Goal: Transaction & Acquisition: Purchase product/service

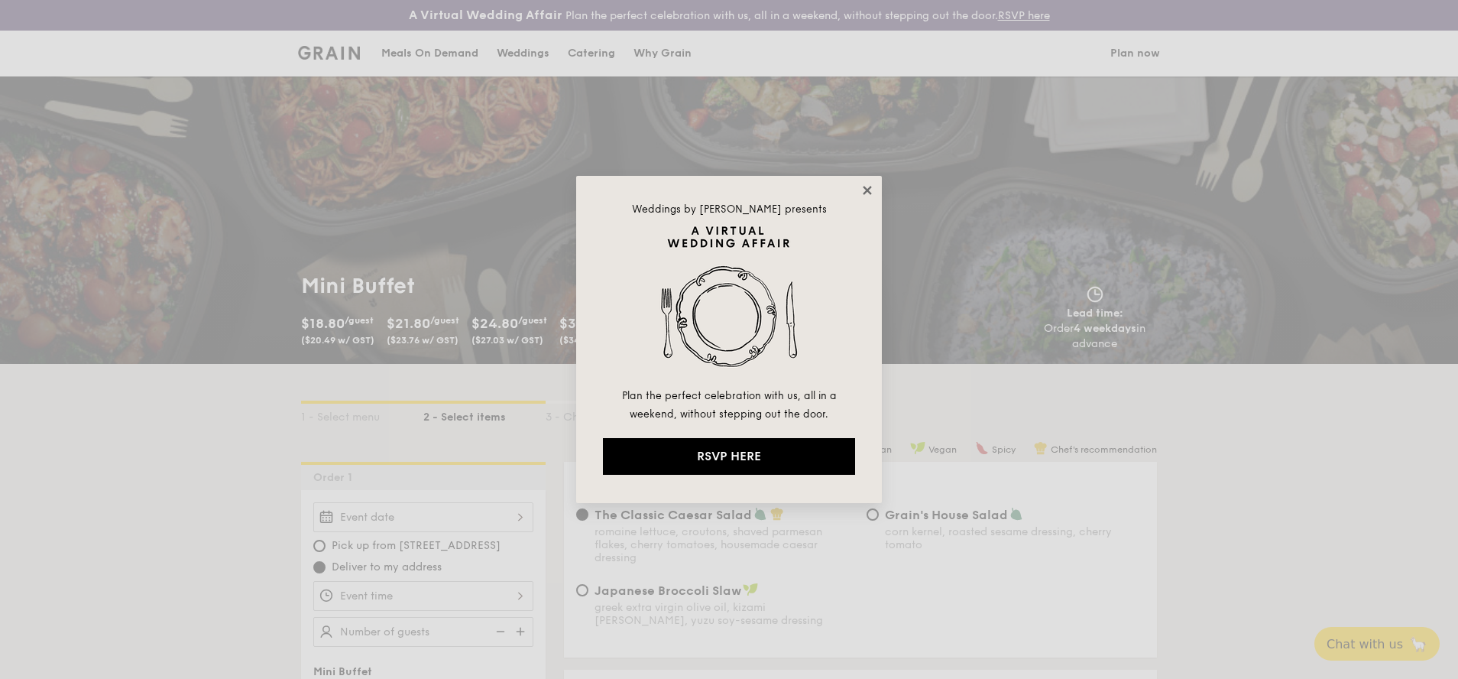
click at [868, 184] on icon at bounding box center [868, 190] width 14 height 14
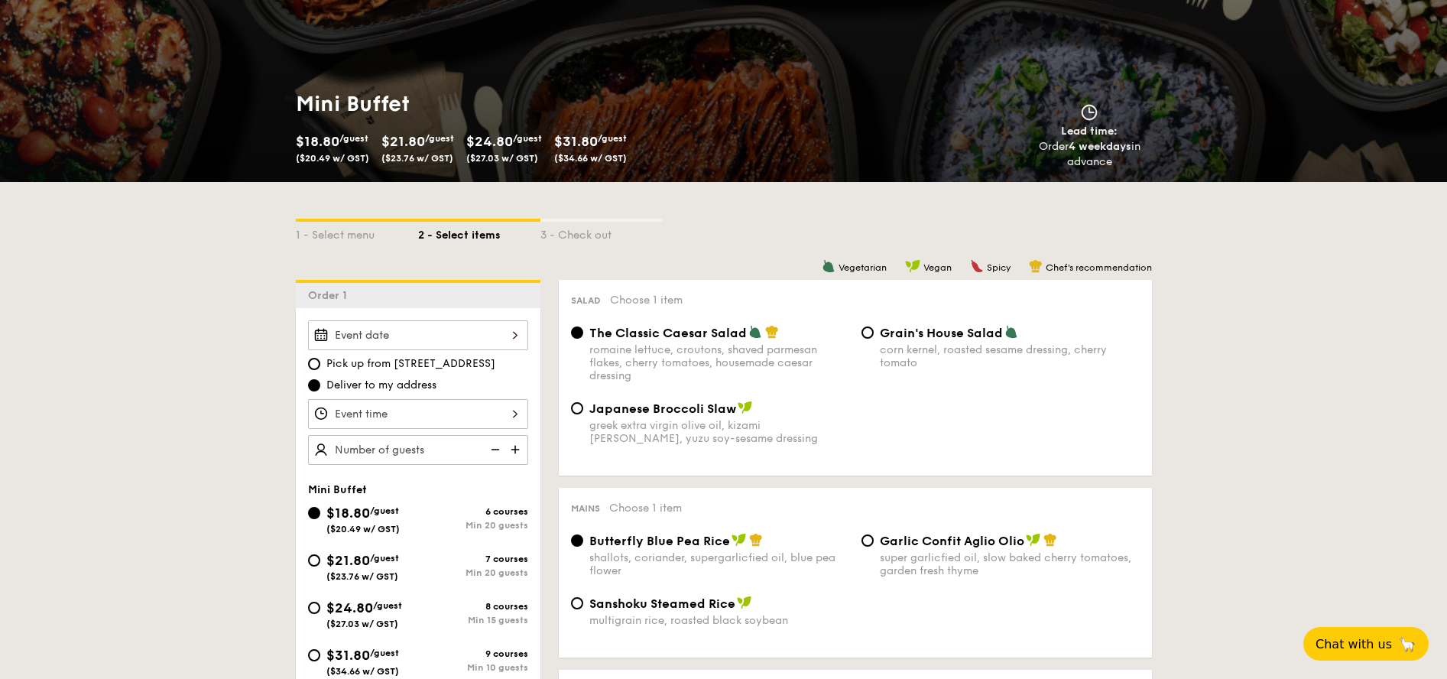
scroll to position [306, 0]
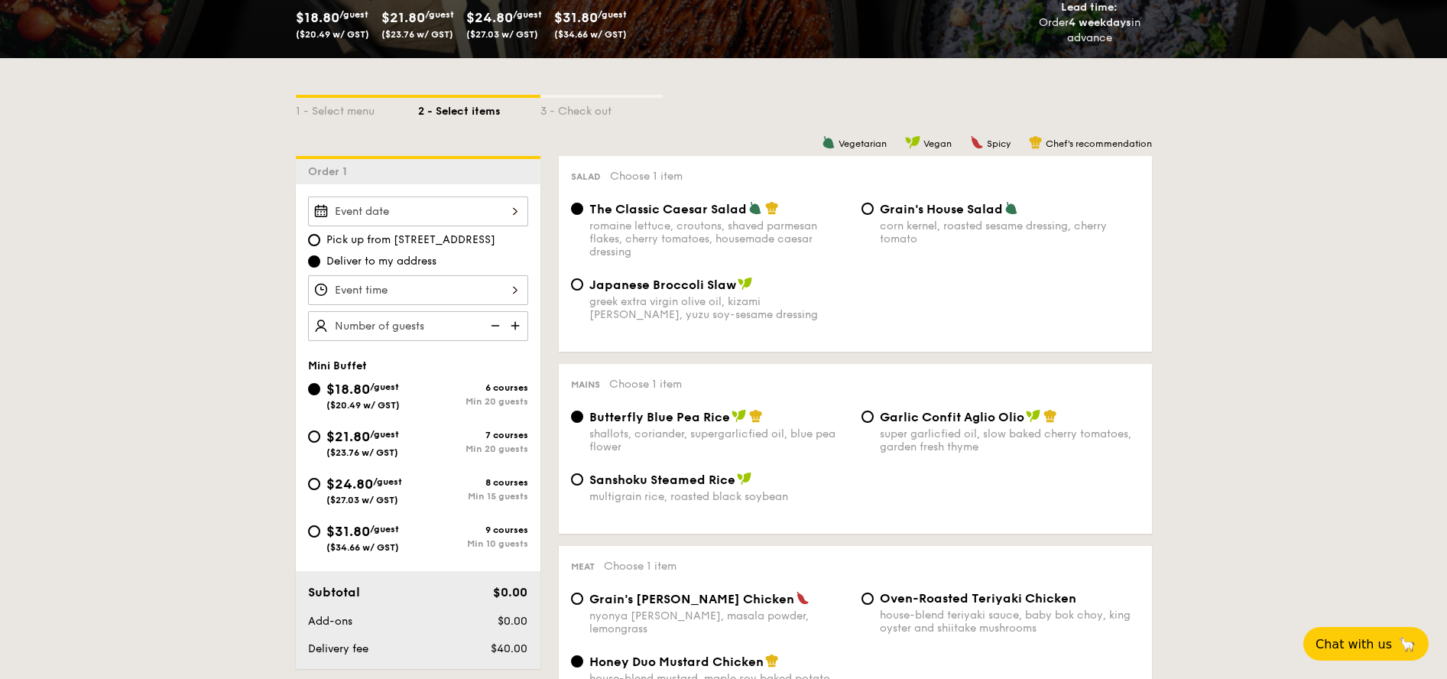
click at [390, 479] on span "/guest" at bounding box center [387, 481] width 29 height 11
click at [320, 479] on input "$24.80 /guest ($27.03 w/ GST) 8 courses Min 15 guests" at bounding box center [314, 484] width 12 height 12
radio input "true"
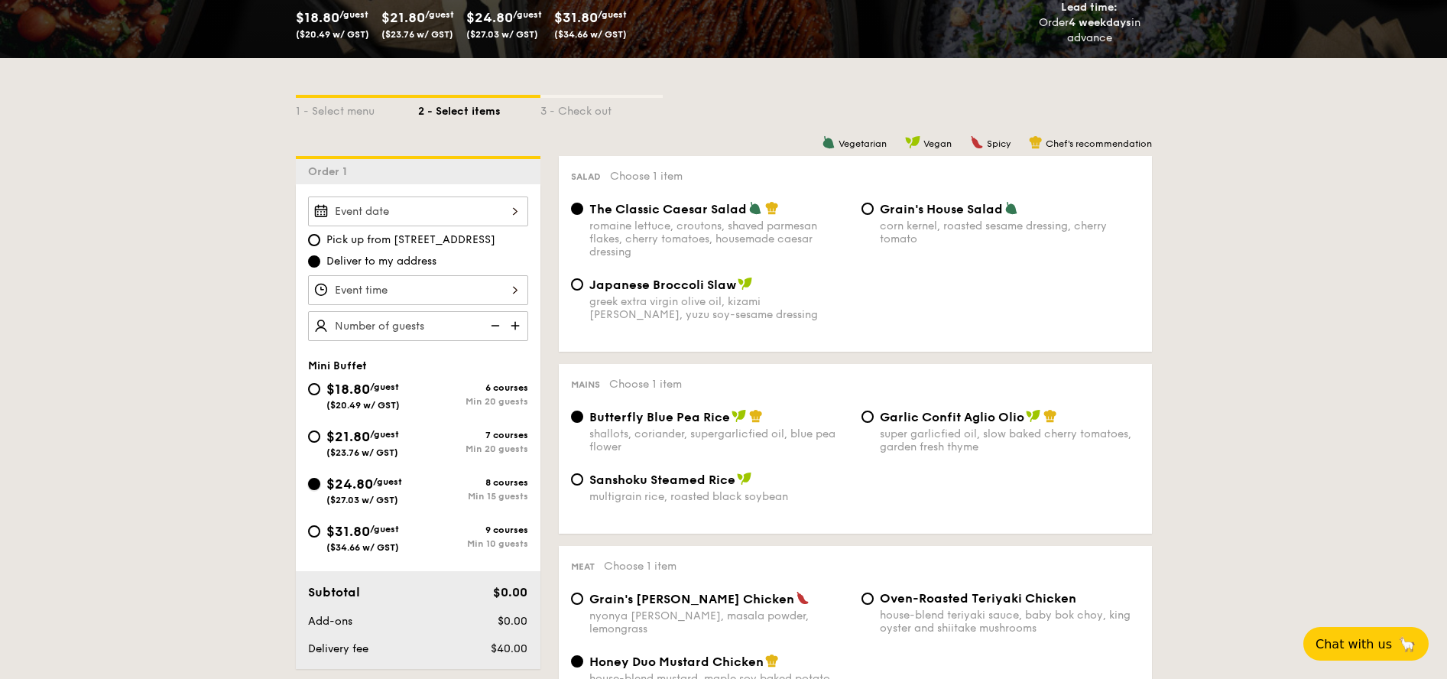
radio input "false"
radio input "true"
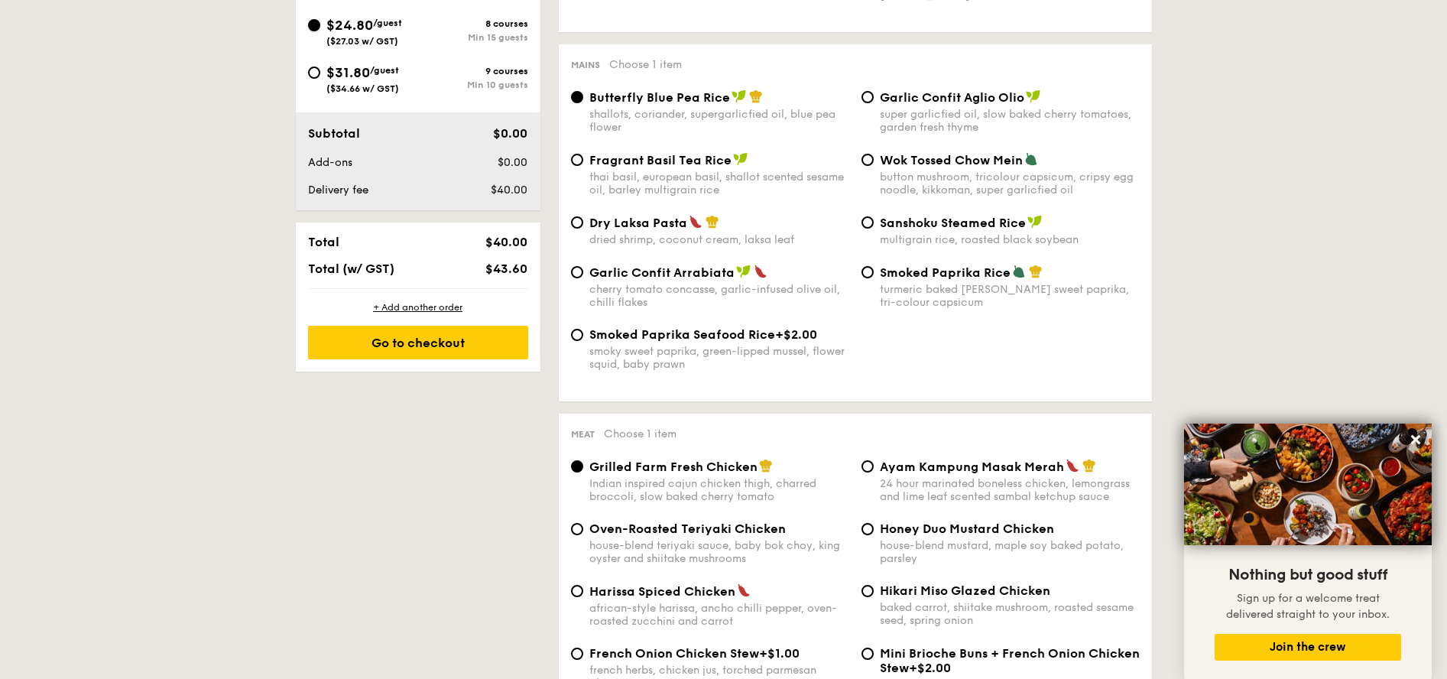
scroll to position [382, 0]
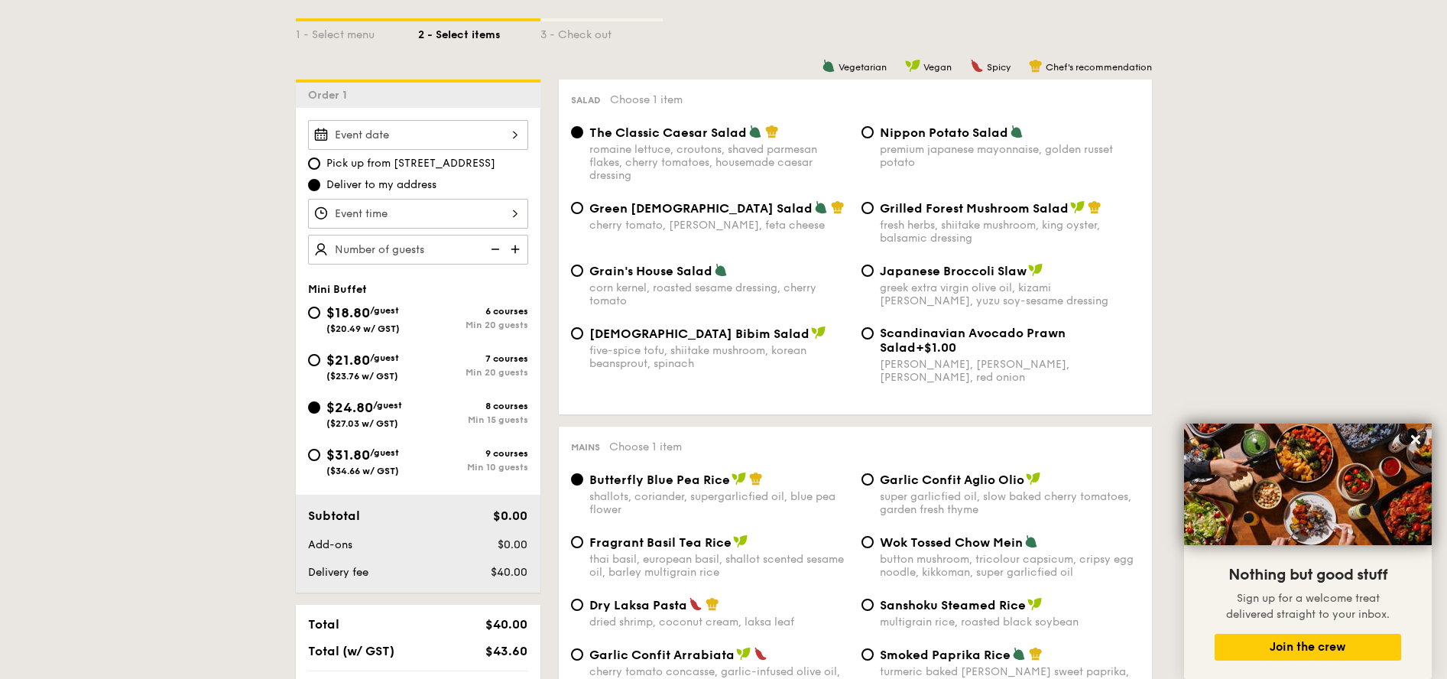
click at [928, 142] on div "Nippon Potato Salad premium japanese mayonnaise, golden russet potato" at bounding box center [1010, 147] width 260 height 44
click at [874, 138] on input "Nippon Potato Salad premium japanese mayonnaise, golden russet potato" at bounding box center [867, 132] width 12 height 12
radio input "true"
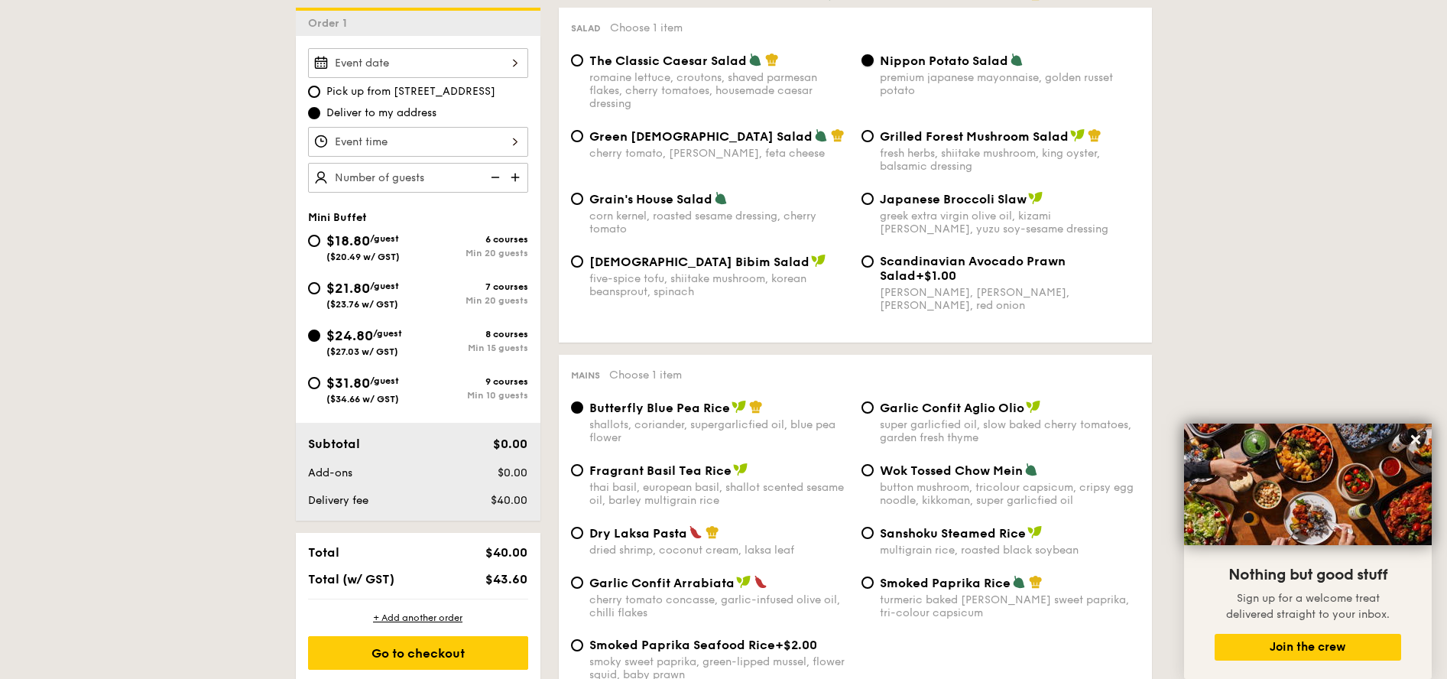
scroll to position [611, 0]
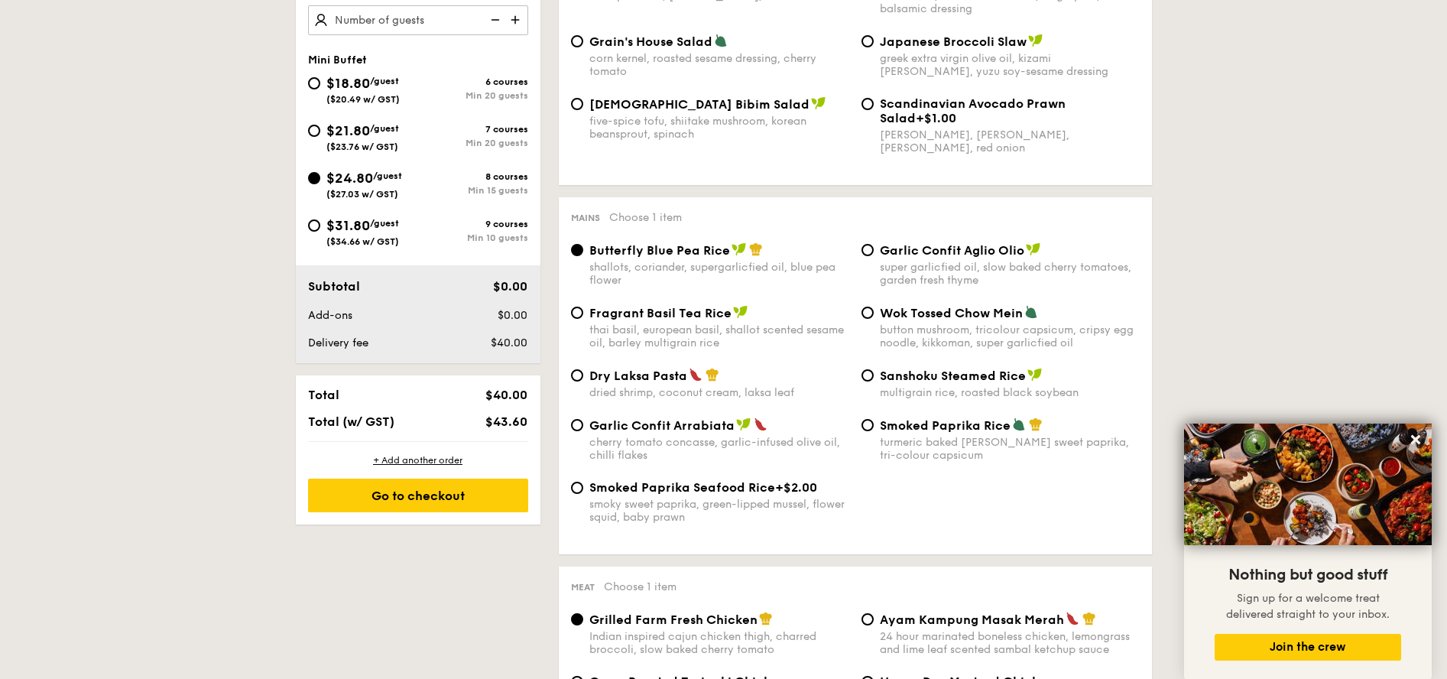
click at [683, 326] on div "thai basil, european basil, shallot scented sesame oil, barley multigrain rice" at bounding box center [719, 336] width 260 height 26
click at [583, 319] on input "Fragrant Basil Tea Rice thai basil, european basil, shallot scented sesame oil,…" at bounding box center [577, 312] width 12 height 12
radio input "true"
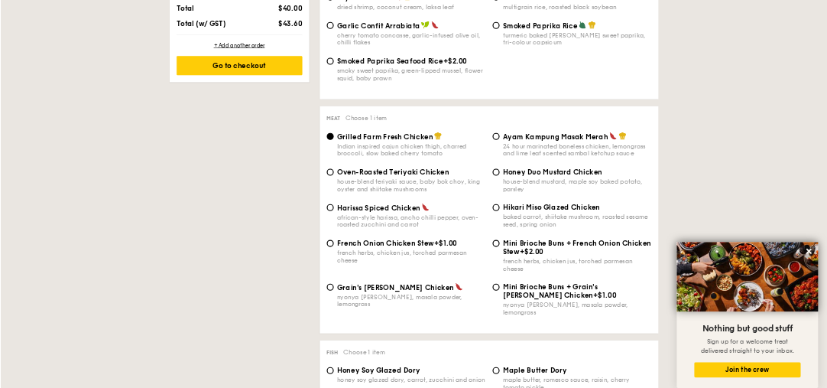
scroll to position [994, 0]
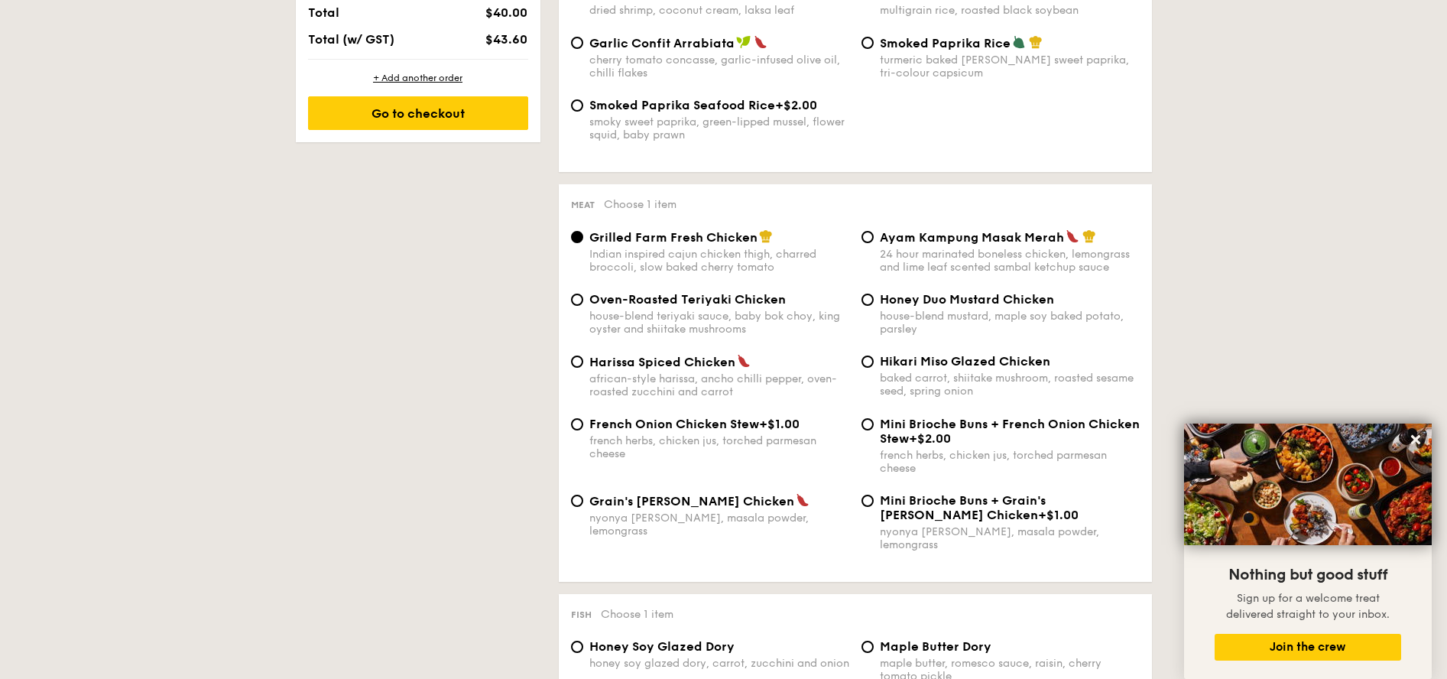
click at [924, 248] on div "24 hour marinated boneless chicken, lemongrass and lime leaf scented sambal ket…" at bounding box center [1010, 261] width 260 height 26
click at [874, 243] on input "Ayam Kampung Masak Merah 24 hour marinated boneless chicken, lemongrass and lim…" at bounding box center [867, 237] width 12 height 12
radio input "true"
click at [699, 504] on span "Grain's Curry Chicken" at bounding box center [691, 501] width 205 height 15
click at [656, 312] on div "house-blend teriyaki sauce, baby bok choy, king oyster and shiitake mushrooms" at bounding box center [719, 323] width 260 height 26
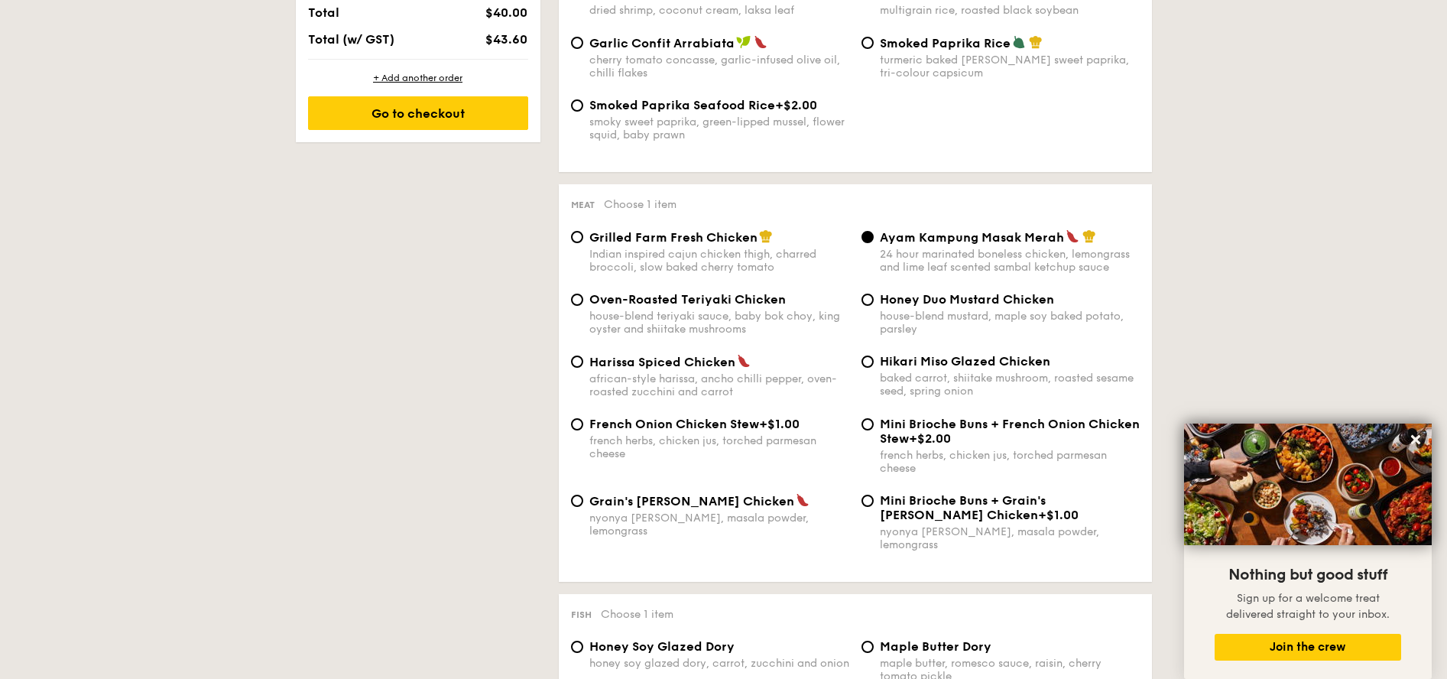
click at [583, 306] on input "Oven-Roasted Teriyaki Chicken house-blend teriyaki sauce, baby bok choy, king o…" at bounding box center [577, 300] width 12 height 12
radio input "true"
click at [669, 248] on div "Indian inspired cajun chicken thigh, charred broccoli, slow baked cherry tomato" at bounding box center [719, 261] width 260 height 26
click at [583, 243] on input "Grilled Farm Fresh Chicken Indian inspired cajun chicken thigh, charred broccol…" at bounding box center [577, 237] width 12 height 12
radio input "true"
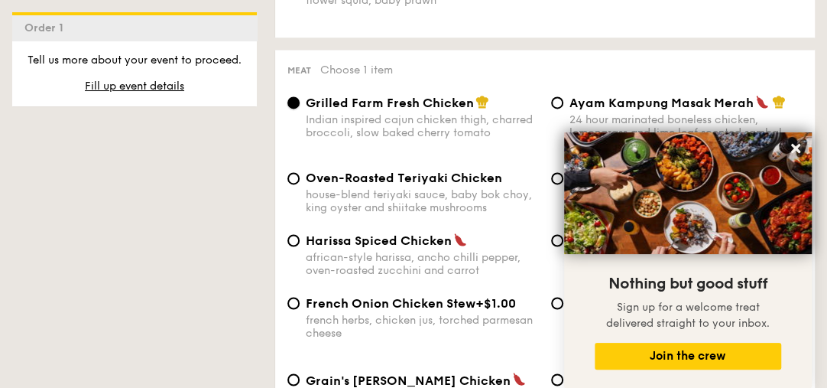
scroll to position [1168, 0]
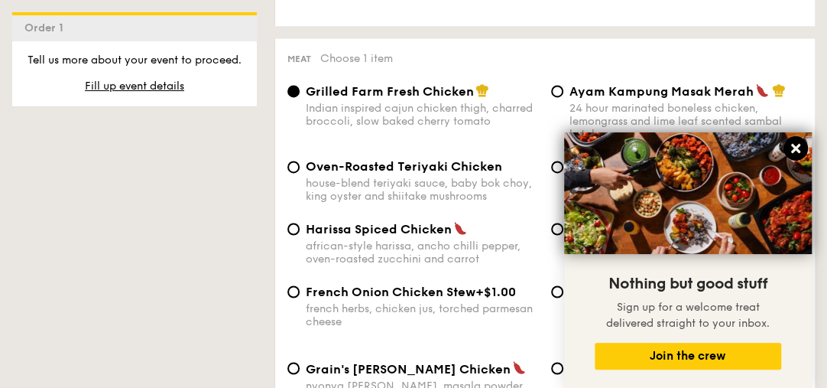
click at [798, 145] on icon at bounding box center [795, 148] width 9 height 9
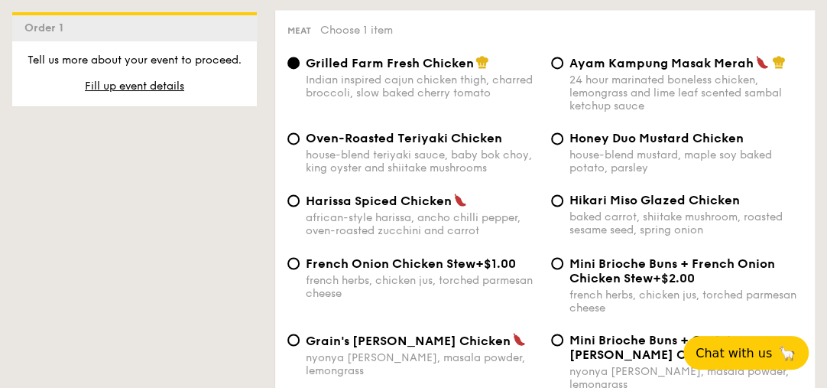
scroll to position [1211, 0]
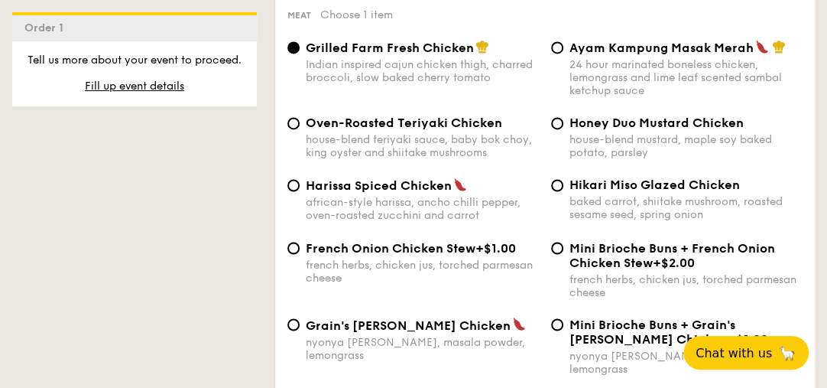
click at [599, 181] on span "Hikari Miso Glazed Chicken" at bounding box center [654, 184] width 170 height 15
click at [563, 181] on input "Hikari Miso Glazed Chicken baked carrot, shiitake mushroom, roasted sesame seed…" at bounding box center [557, 185] width 12 height 12
radio input "true"
click at [385, 49] on span "Grilled Farm Fresh Chicken" at bounding box center [390, 48] width 168 height 15
click at [300, 49] on input "Grilled Farm Fresh Chicken Indian inspired cajun chicken thigh, charred broccol…" at bounding box center [293, 47] width 12 height 12
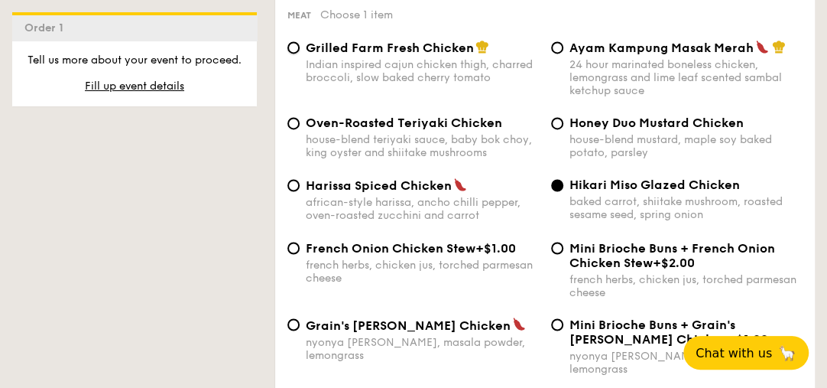
radio input "true"
click at [572, 177] on span "Hikari Miso Glazed Chicken" at bounding box center [654, 184] width 170 height 15
click at [563, 179] on input "Hikari Miso Glazed Chicken baked carrot, shiitake mushroom, roasted sesame seed…" at bounding box center [557, 185] width 12 height 12
radio input "true"
click at [444, 53] on div "Grilled Farm Fresh Chicken Indian inspired cajun chicken thigh, charred broccol…" at bounding box center [422, 62] width 233 height 44
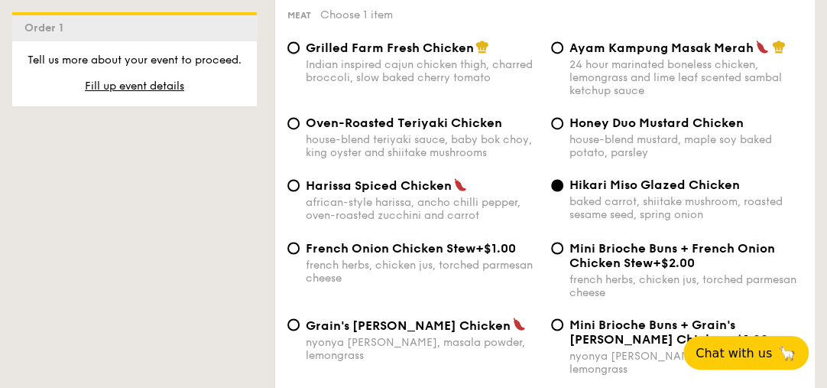
click at [300, 53] on input "Grilled Farm Fresh Chicken Indian inspired cajun chicken thigh, charred broccol…" at bounding box center [293, 47] width 12 height 12
radio input "true"
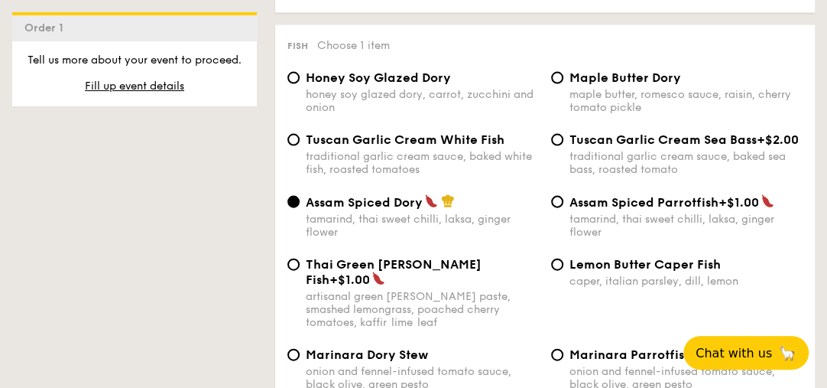
scroll to position [1605, 0]
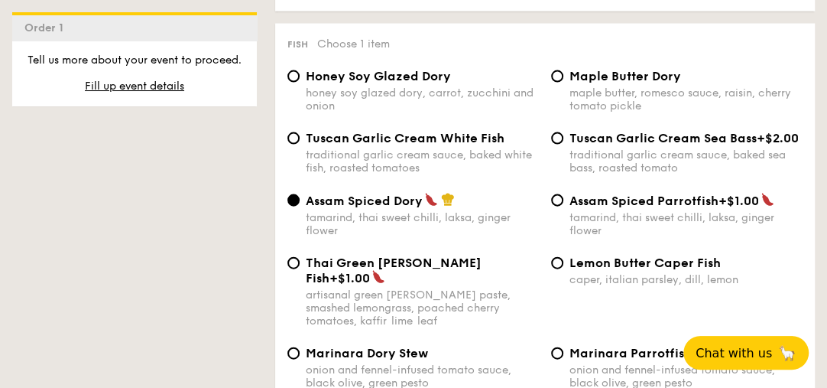
click at [419, 133] on span "Tuscan Garlic Cream White Fish" at bounding box center [405, 138] width 199 height 15
click at [300, 133] on input "Tuscan Garlic Cream White Fish traditional garlic cream sauce, baked white fish…" at bounding box center [293, 138] width 12 height 12
radio input "true"
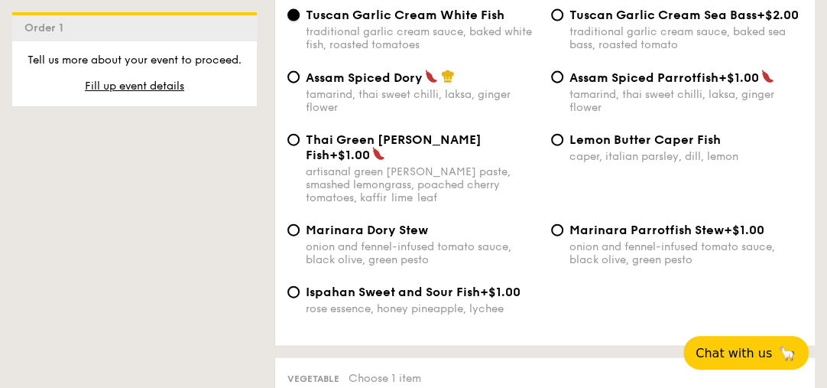
scroll to position [1649, 0]
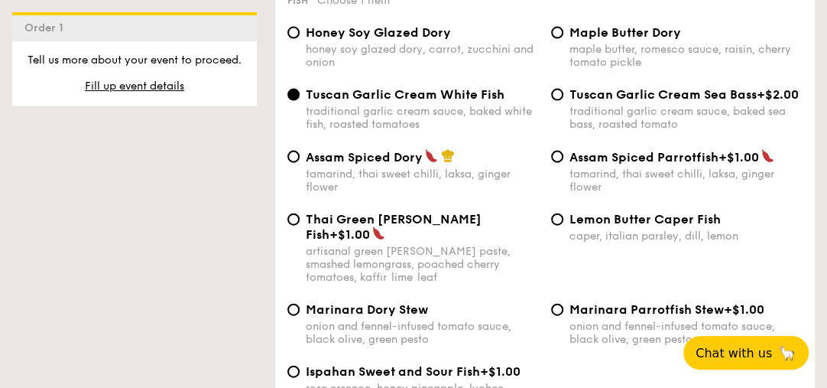
drag, startPoint x: 454, startPoint y: 83, endPoint x: 389, endPoint y: 44, distance: 75.4
drag, startPoint x: 389, startPoint y: 44, endPoint x: 539, endPoint y: 118, distance: 166.8
click at [539, 118] on div "Tuscan Garlic Cream White Fish traditional garlic cream sauce, baked white fish…" at bounding box center [413, 109] width 264 height 44
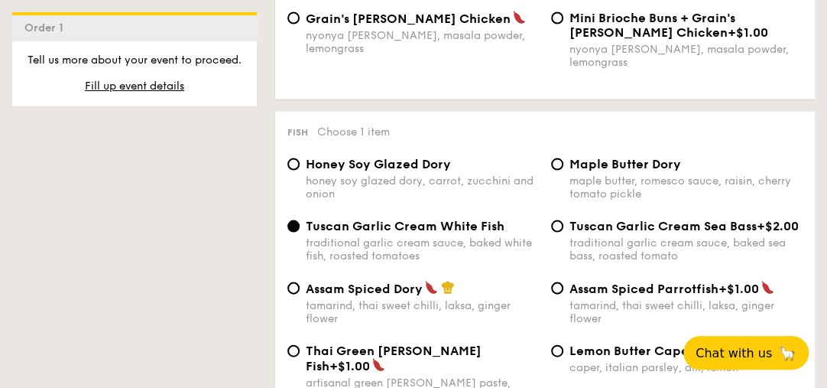
scroll to position [1692, 0]
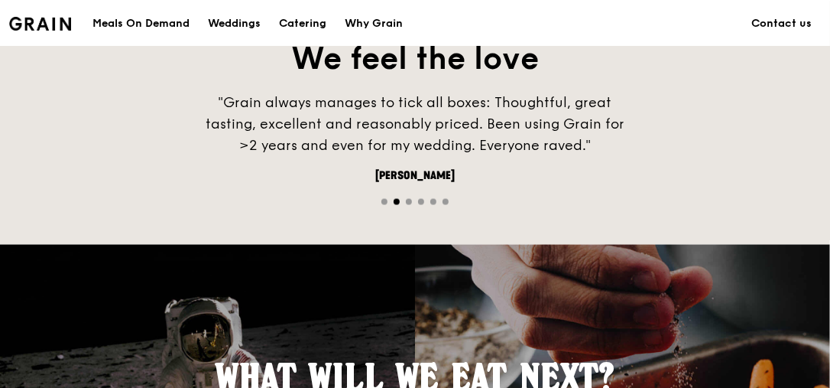
scroll to position [1048, 0]
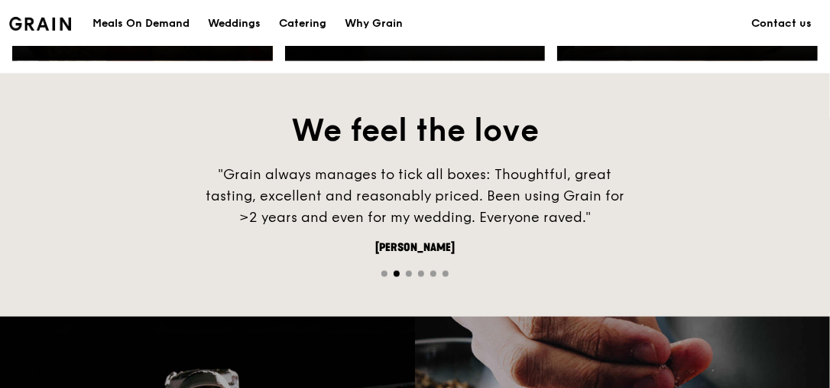
click at [122, 23] on div "Meals On Demand" at bounding box center [140, 24] width 97 height 46
